Goal: Information Seeking & Learning: Learn about a topic

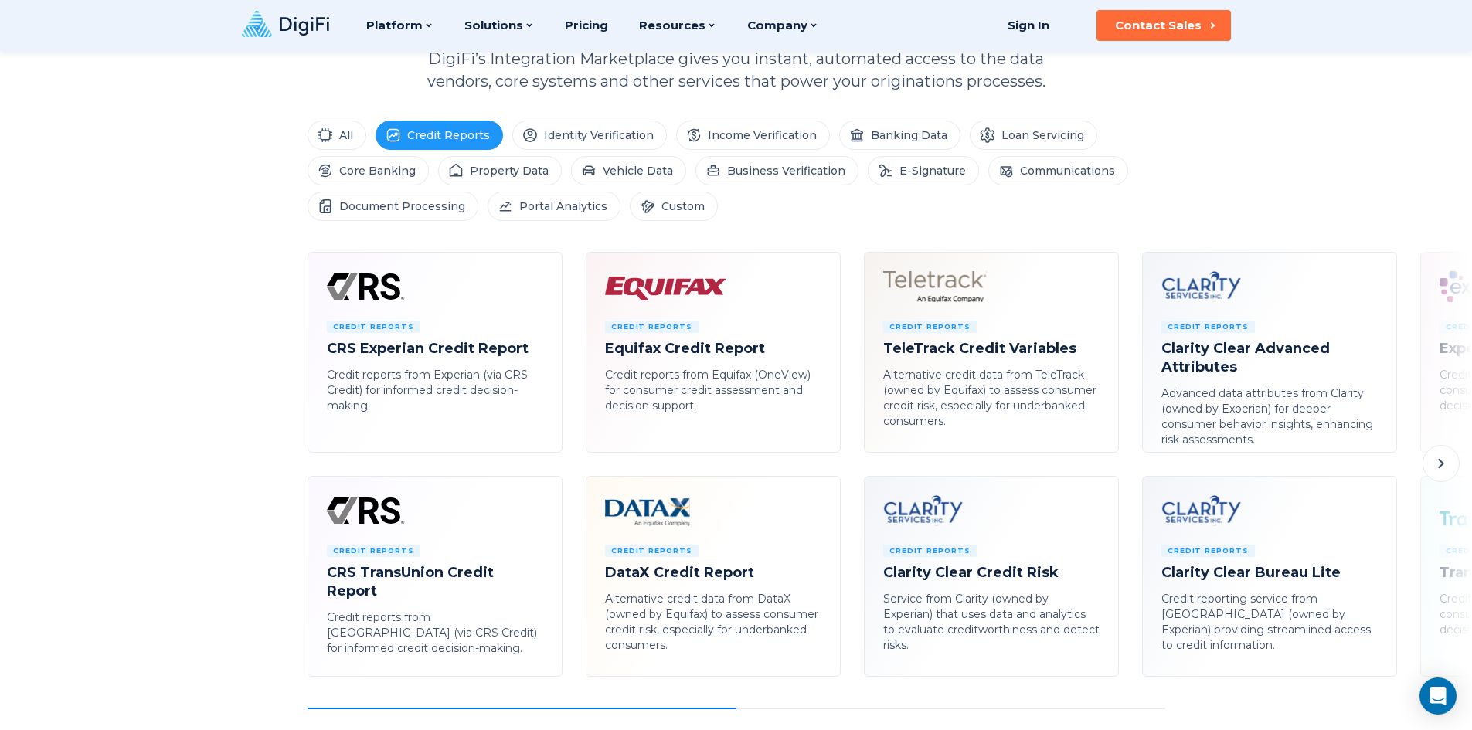
click at [709, 358] on div "Credit Reports Equifax Credit Report Credit reports from Equifax (OneView) for …" at bounding box center [713, 367] width 216 height 93
click at [685, 284] on icon at bounding box center [672, 286] width 135 height 31
click at [689, 325] on span "Credit Reports" at bounding box center [651, 327] width 93 height 12
click at [669, 202] on li "Custom" at bounding box center [674, 206] width 88 height 29
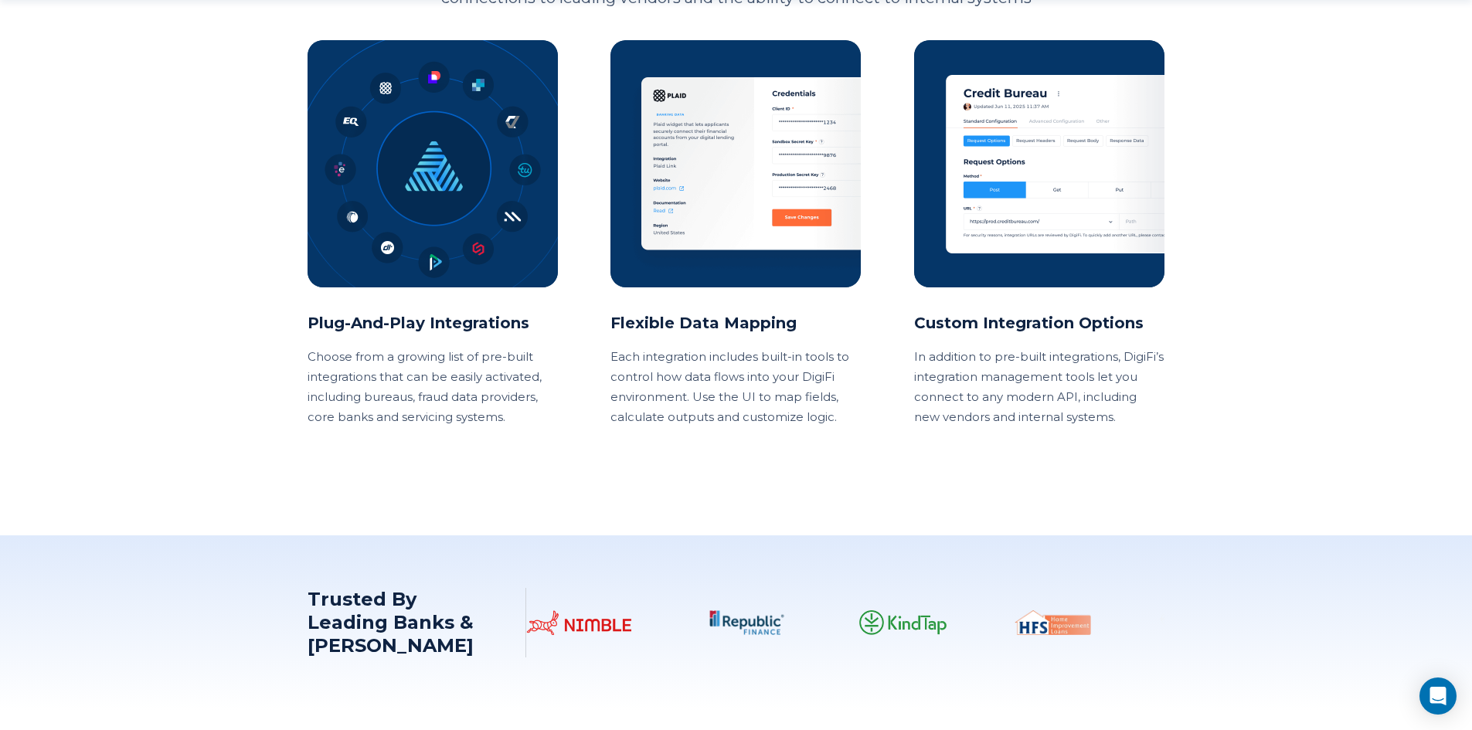
scroll to position [1391, 0]
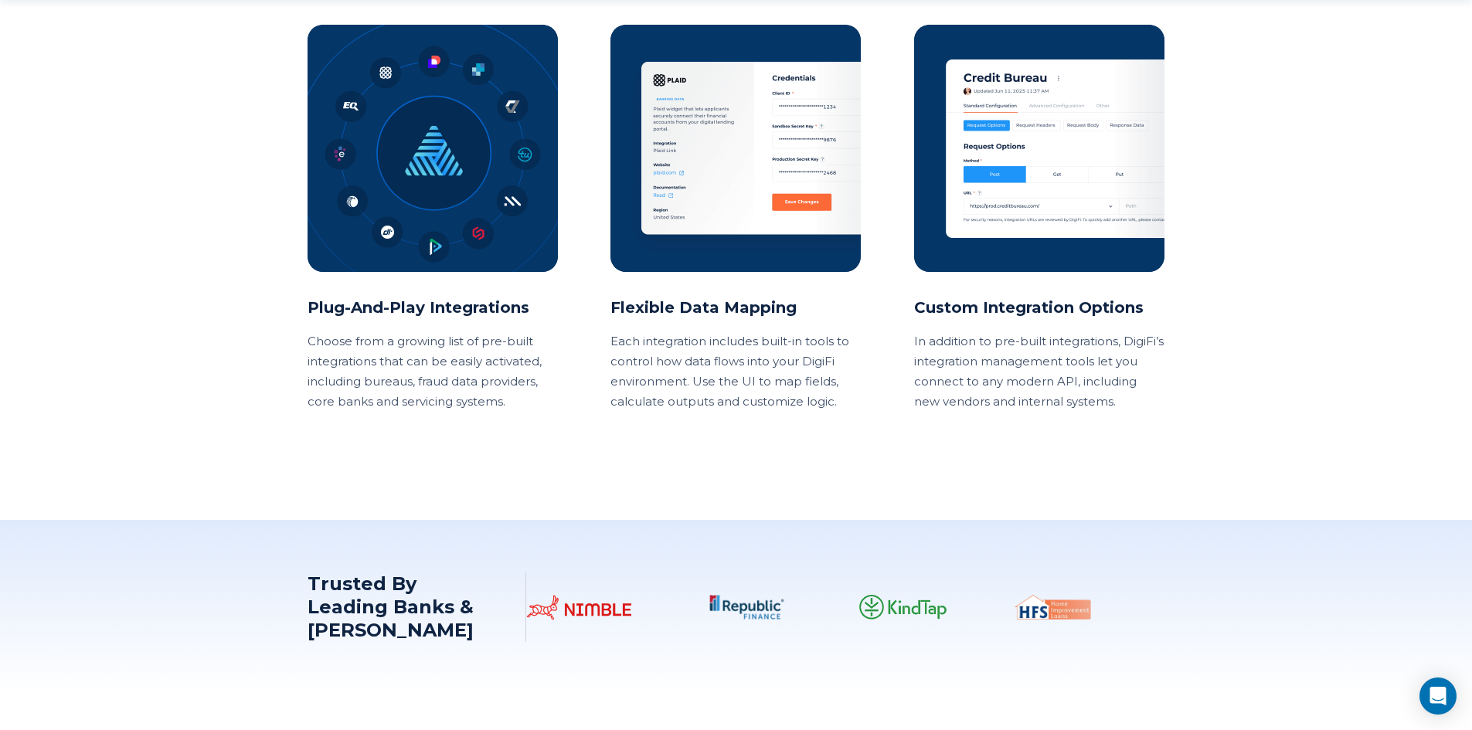
click at [1052, 343] on p "In addition to pre-built integrations, DigiFi’s integration management tools le…" at bounding box center [1039, 371] width 251 height 80
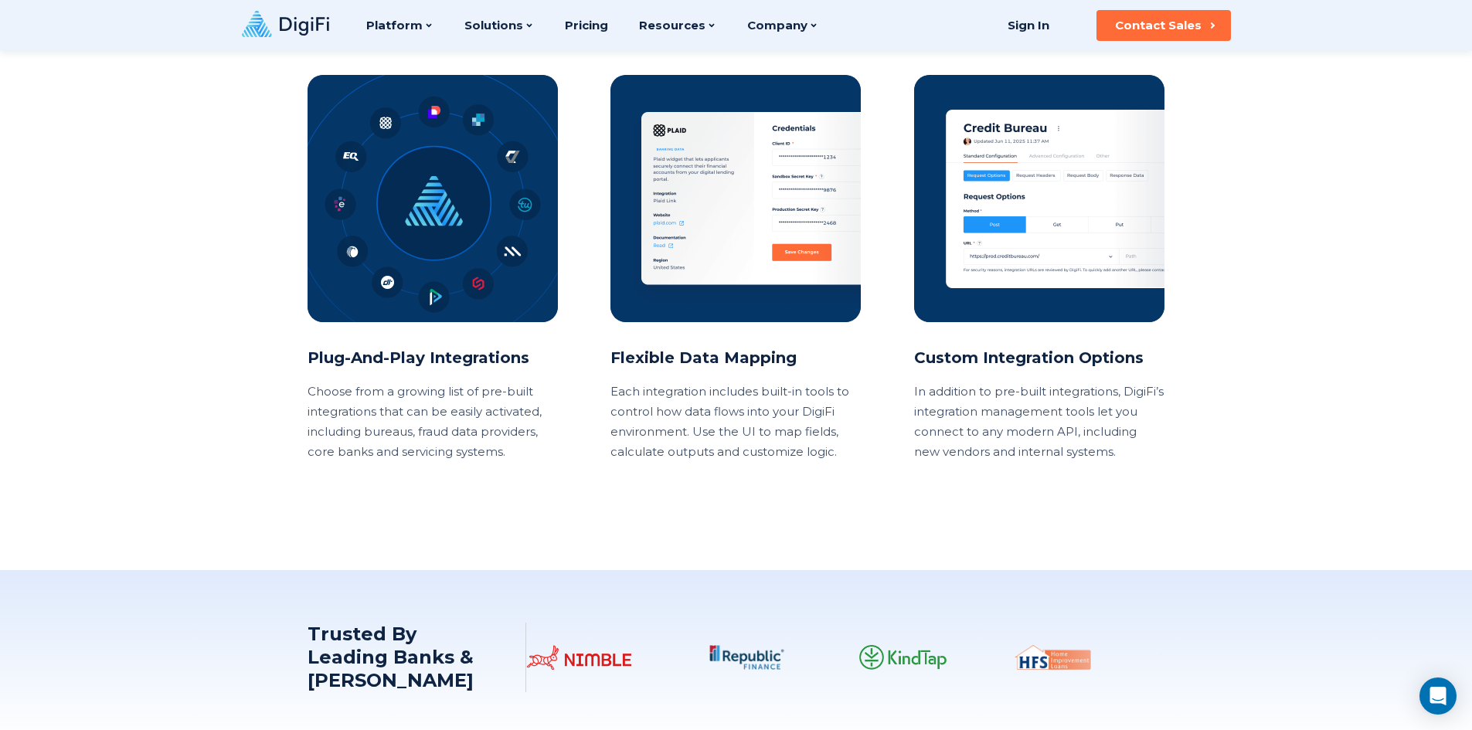
scroll to position [1314, 0]
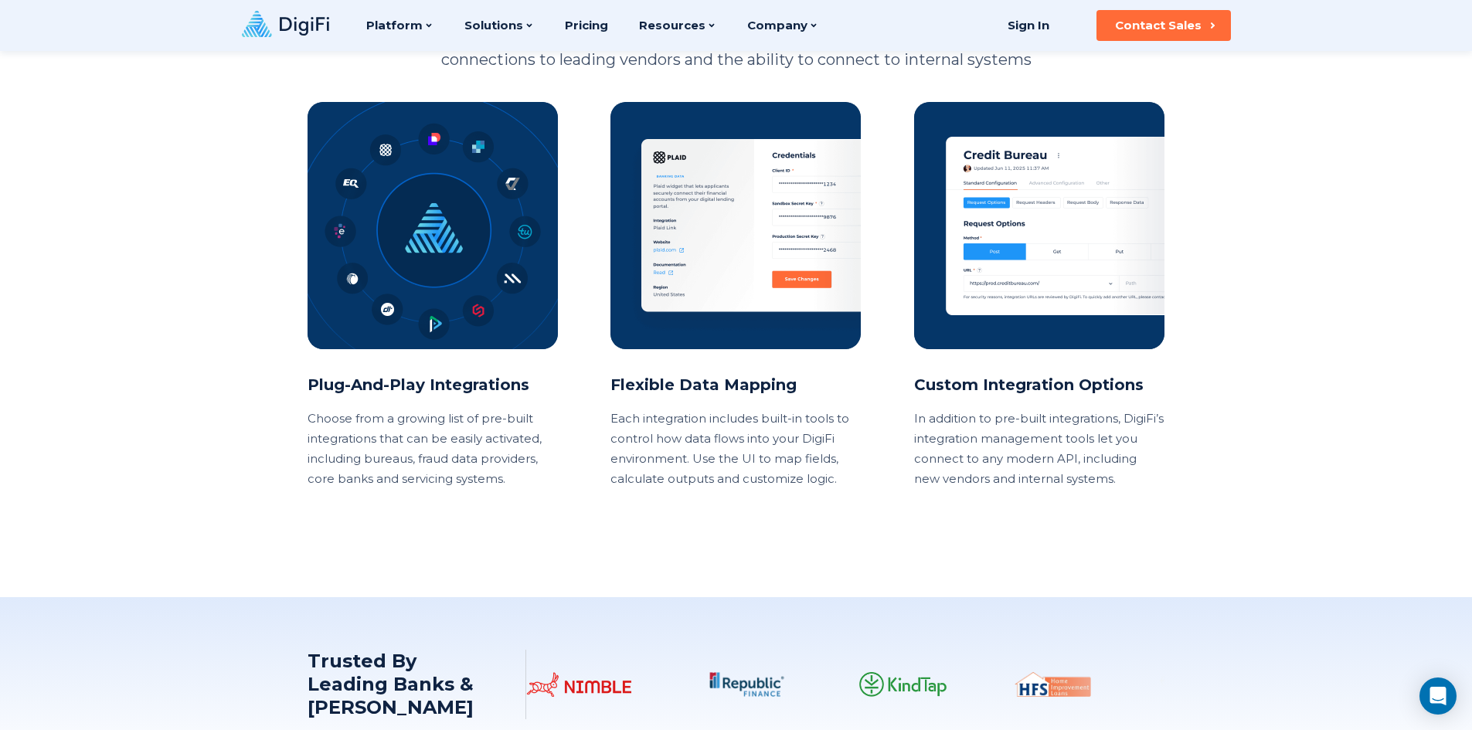
click at [461, 247] on img at bounding box center [433, 225] width 250 height 247
click at [442, 310] on img at bounding box center [433, 225] width 250 height 247
click at [437, 341] on img at bounding box center [433, 225] width 250 height 247
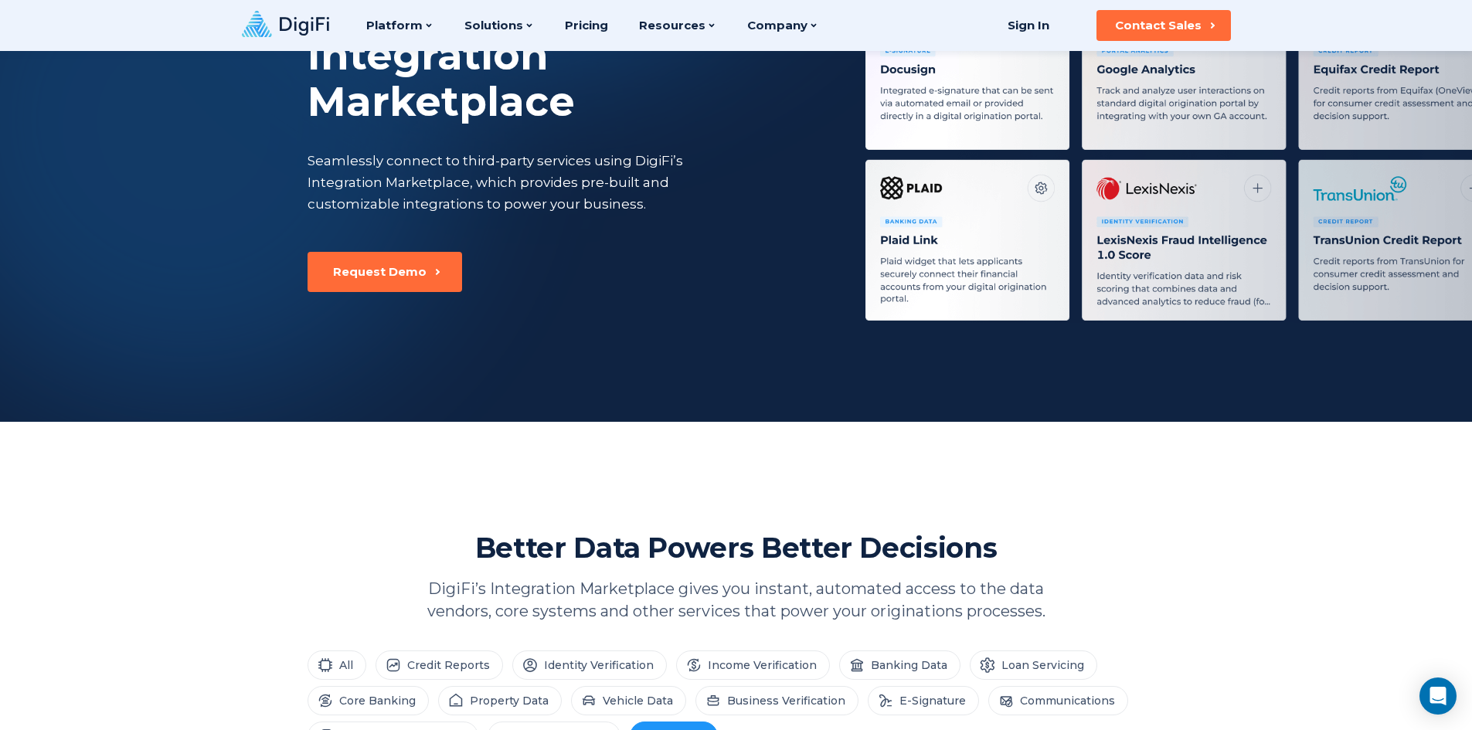
scroll to position [0, 0]
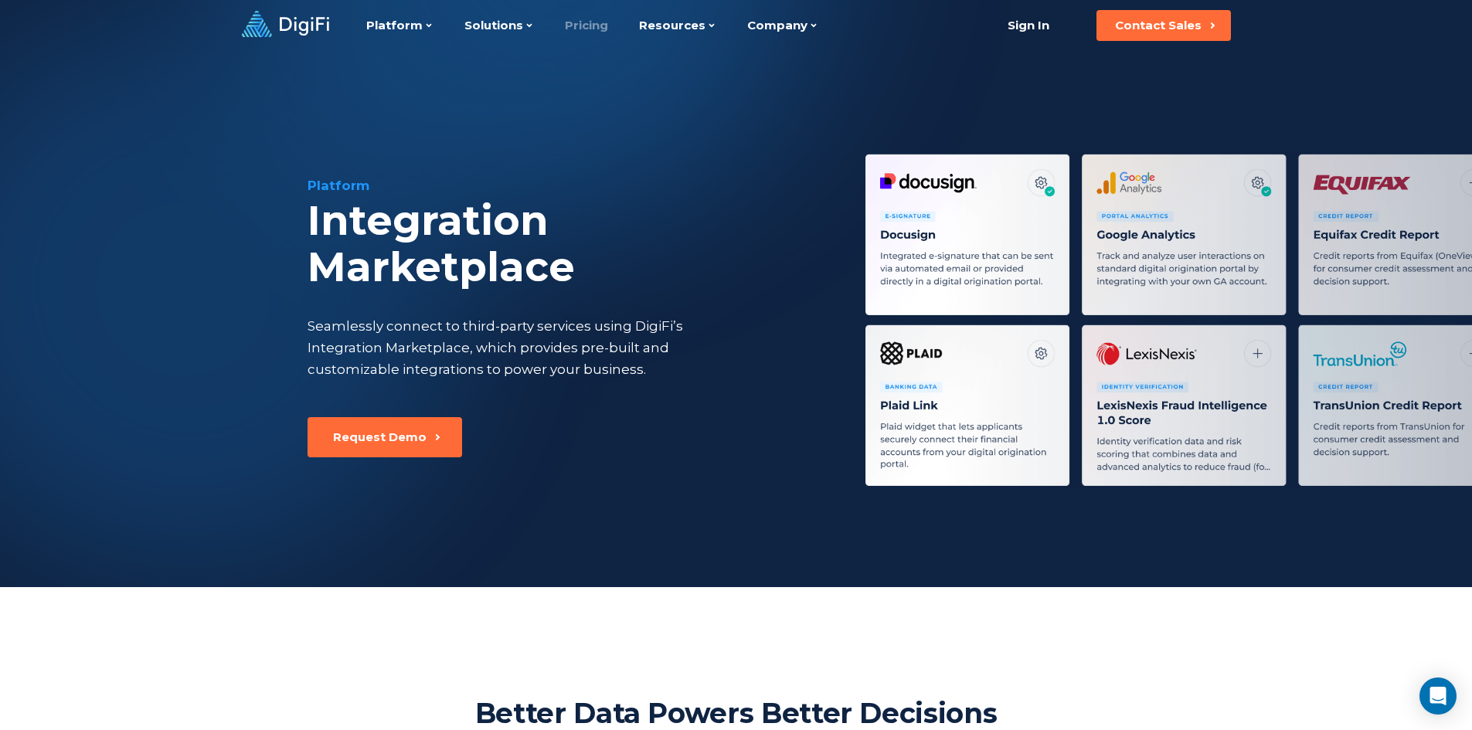
click at [576, 29] on link "Pricing" at bounding box center [586, 25] width 43 height 51
